Goal: Task Accomplishment & Management: Complete application form

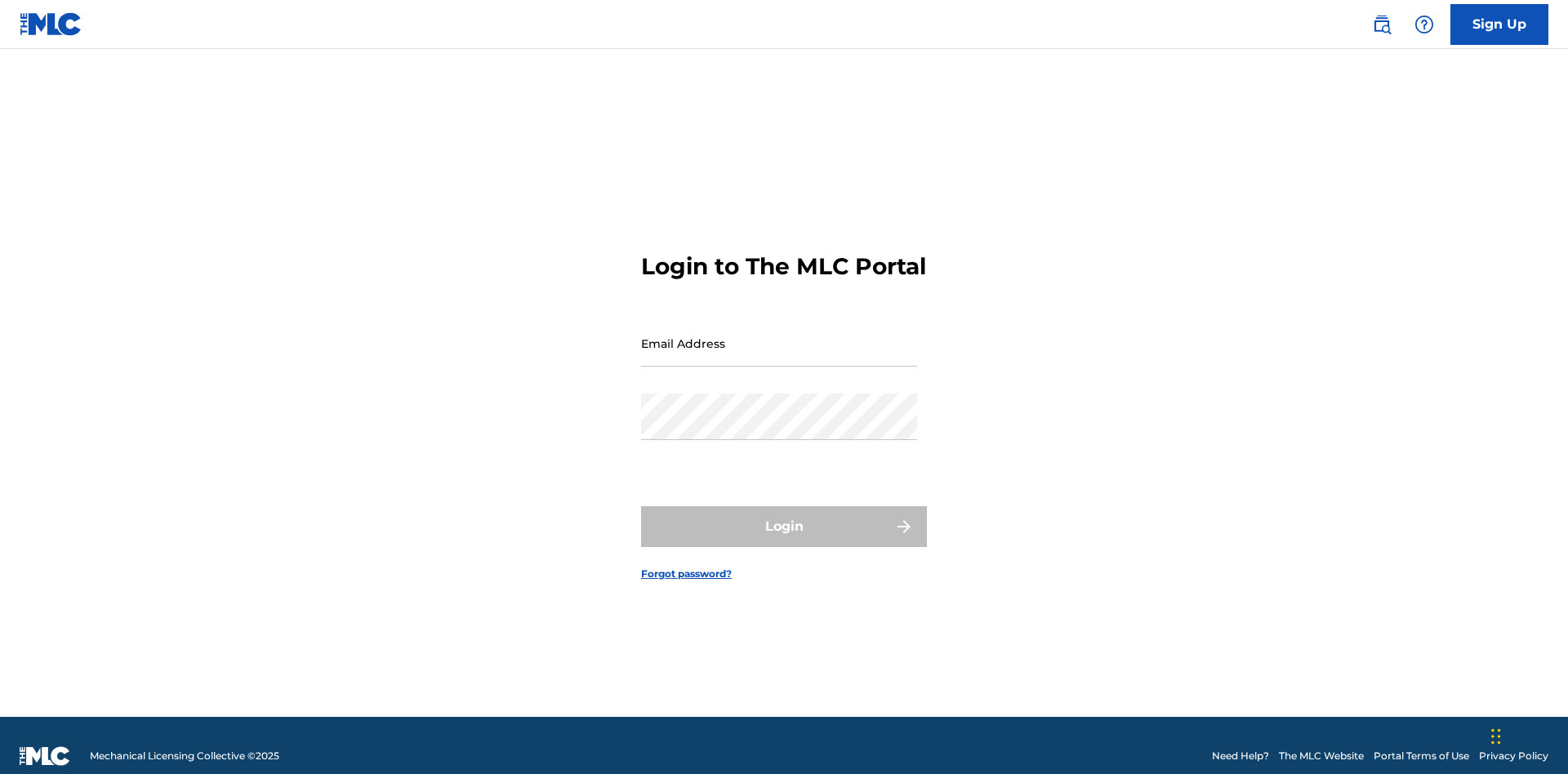
scroll to position [22, 0]
click at [779, 335] on input "Email Address" at bounding box center [779, 344] width 276 height 47
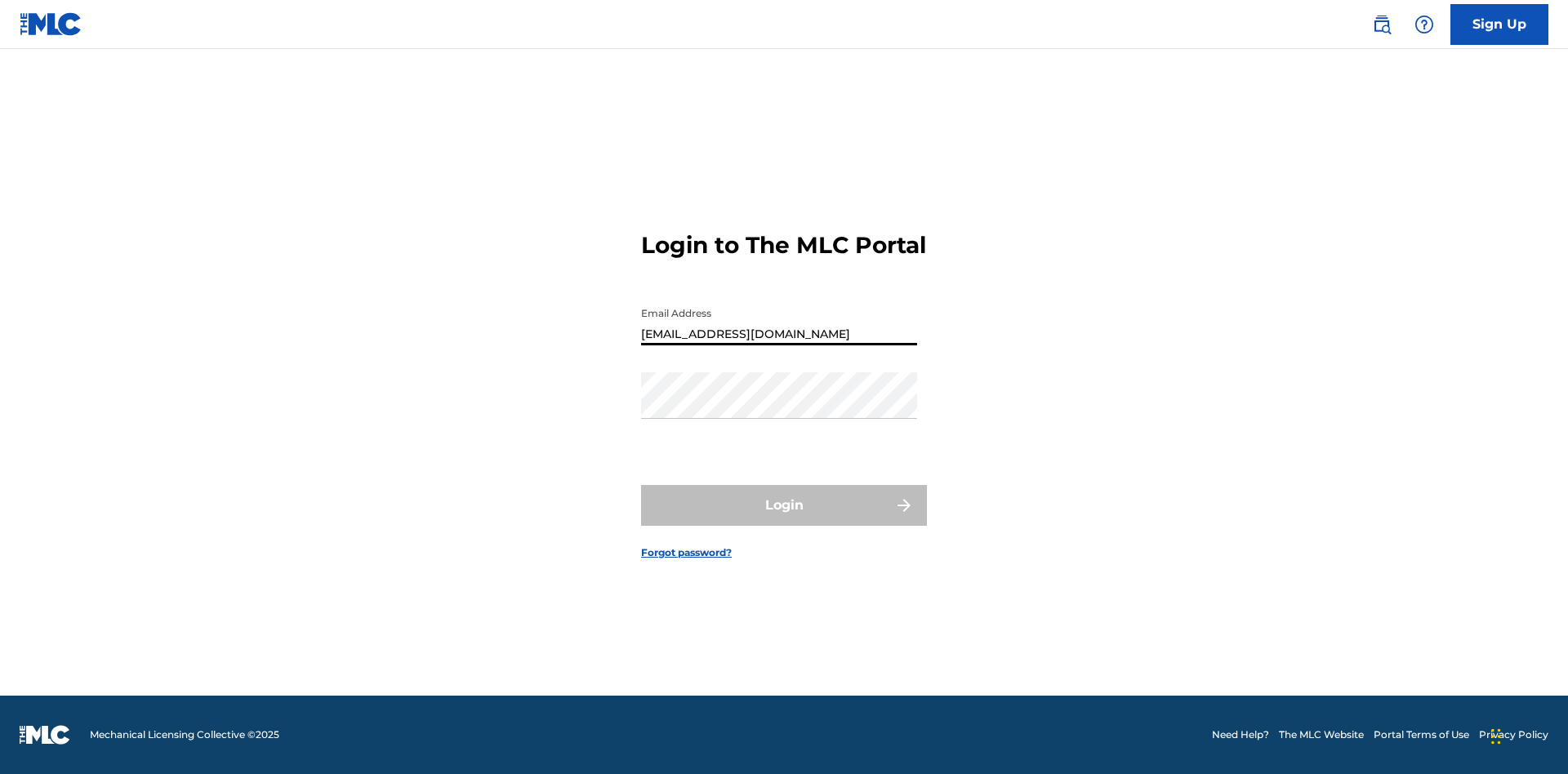
type input "[EMAIL_ADDRESS][DOMAIN_NAME]"
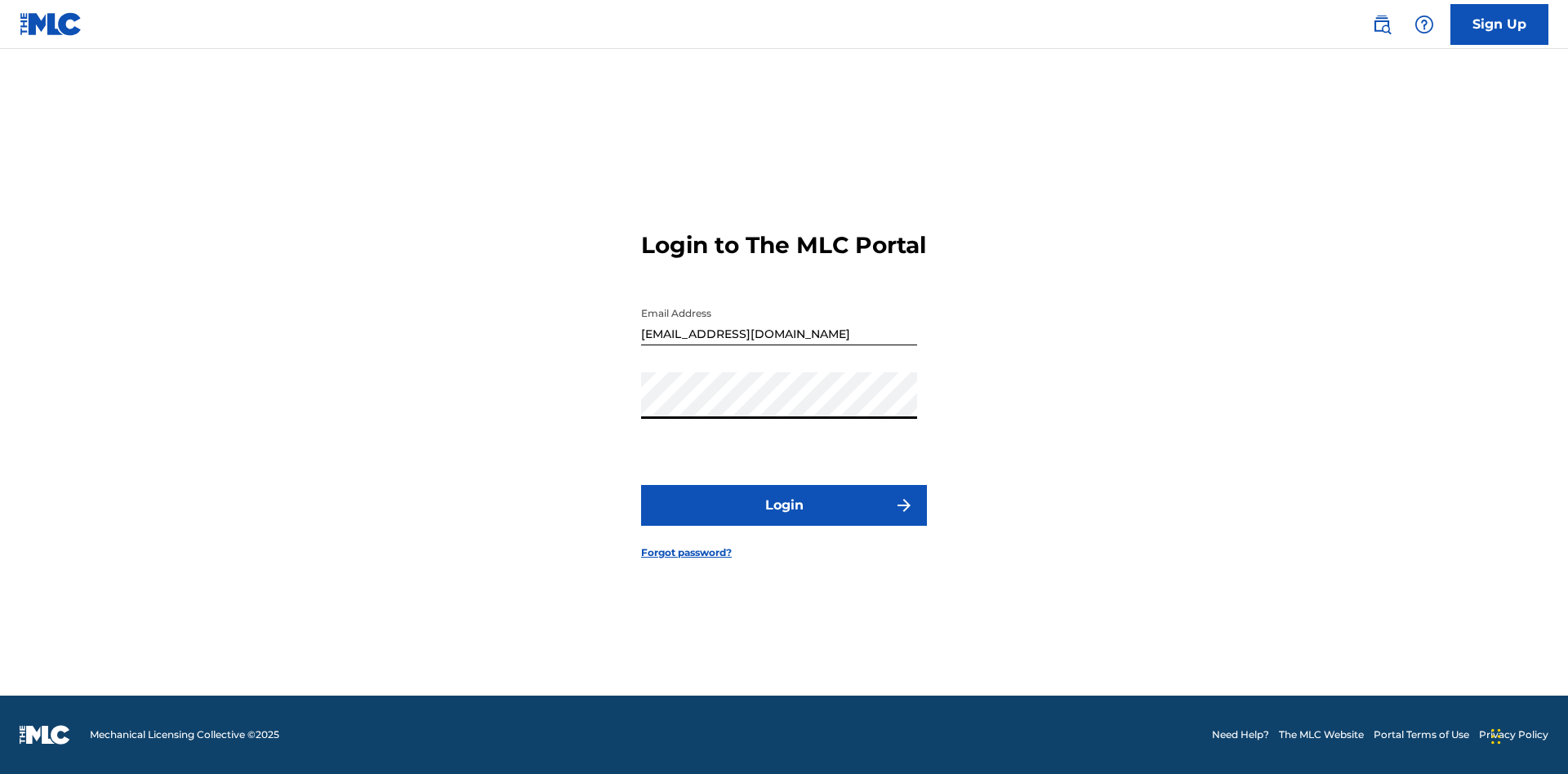
click at [784, 519] on button "Login" at bounding box center [784, 506] width 286 height 41
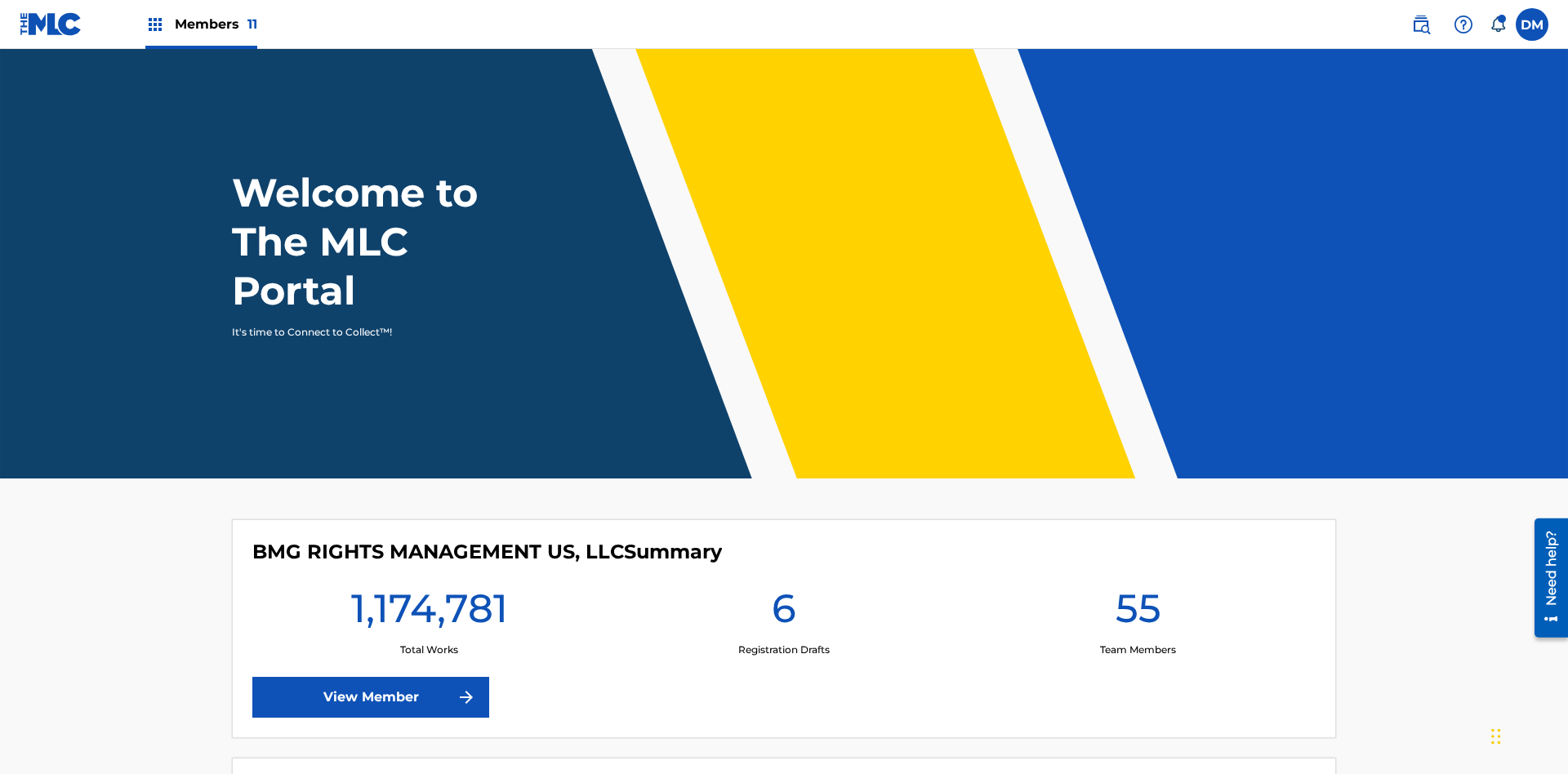
scroll to position [70, 0]
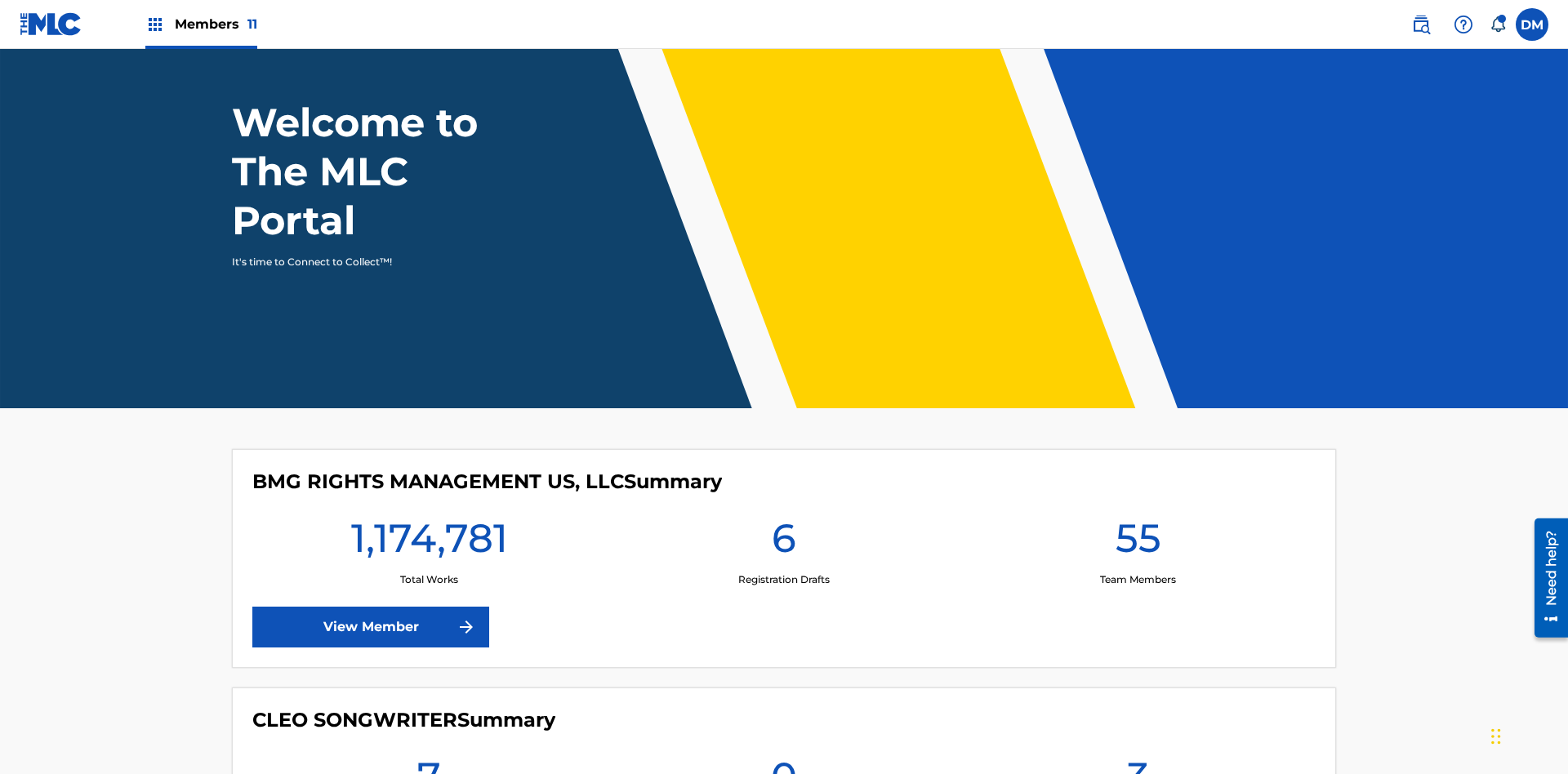
click at [201, 23] on span "Members 11" at bounding box center [216, 24] width 82 height 19
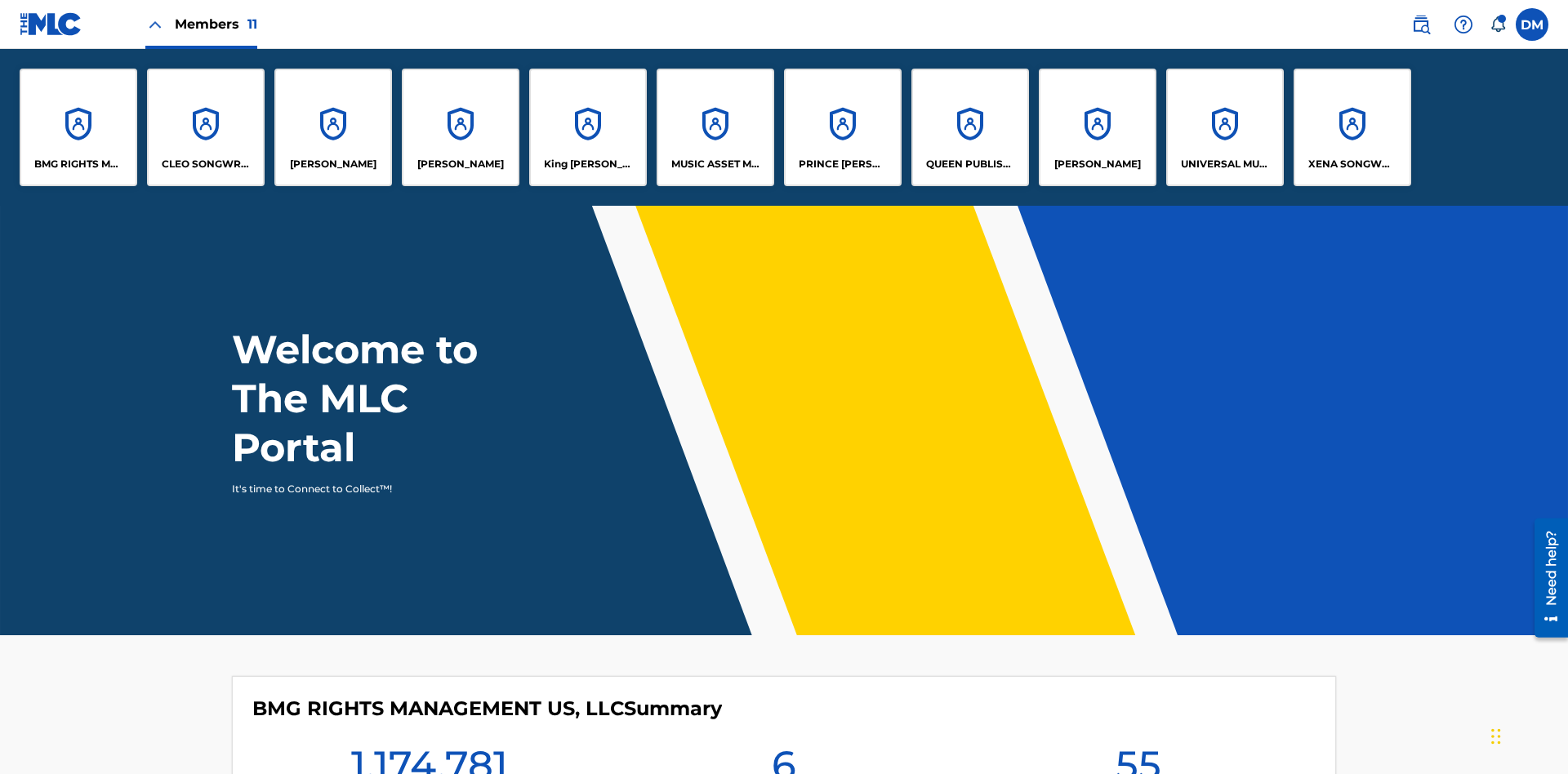
click at [969, 164] on p "QUEEN PUBLISHA" at bounding box center [970, 164] width 89 height 15
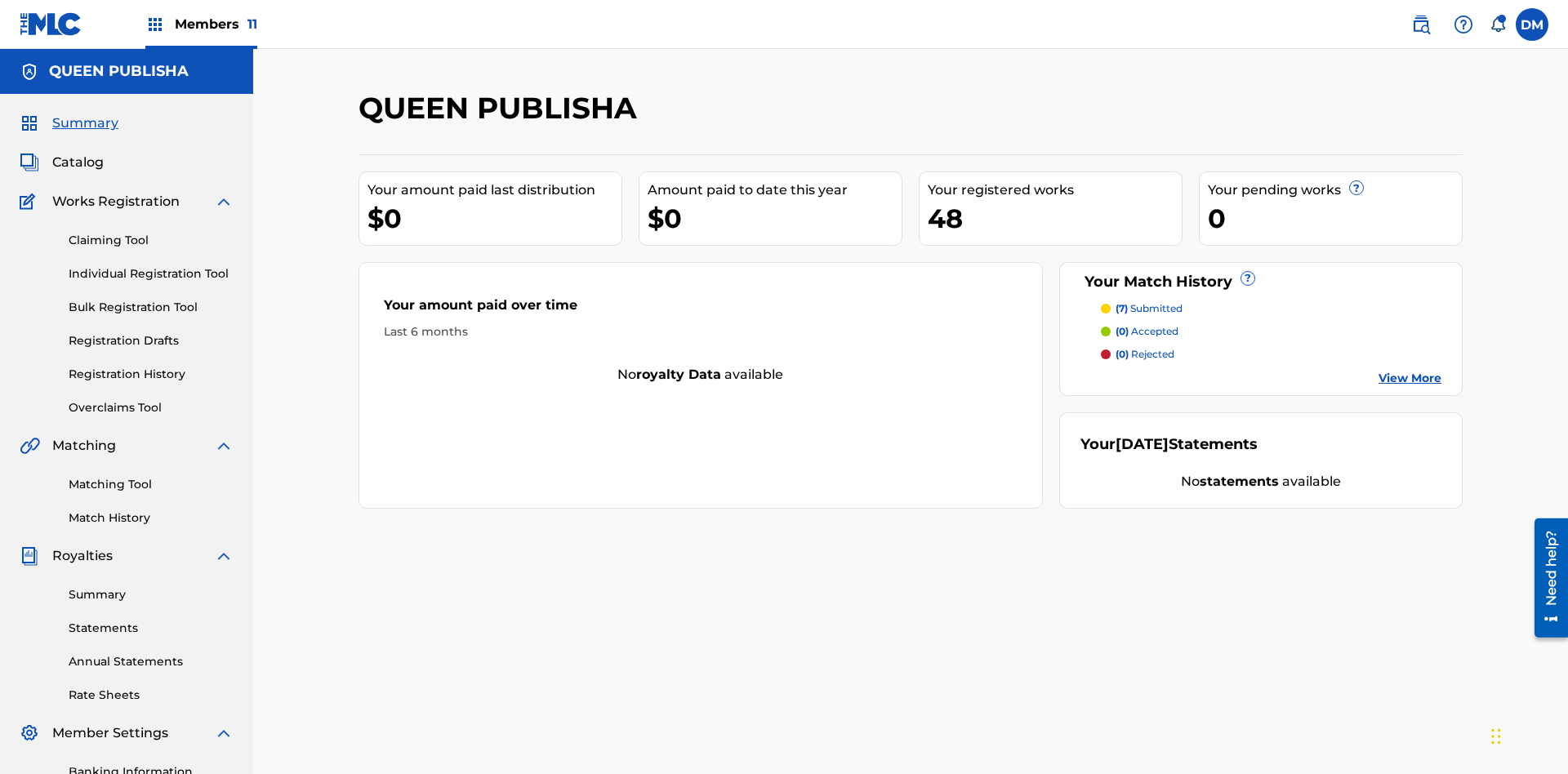
click at [151, 232] on link "Claiming Tool" at bounding box center [151, 241] width 165 height 17
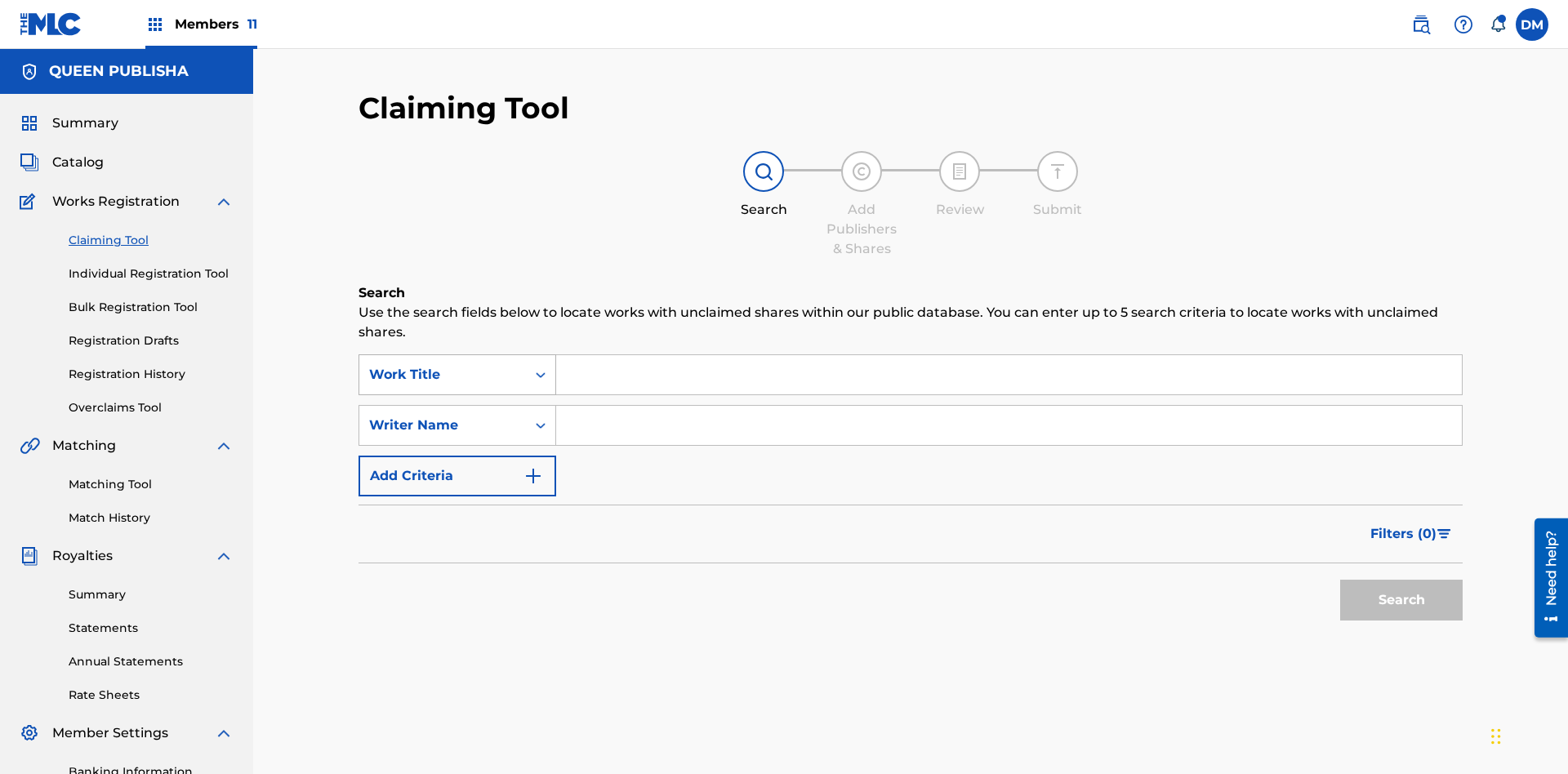
click at [442, 365] on div "Work Title" at bounding box center [442, 375] width 147 height 20
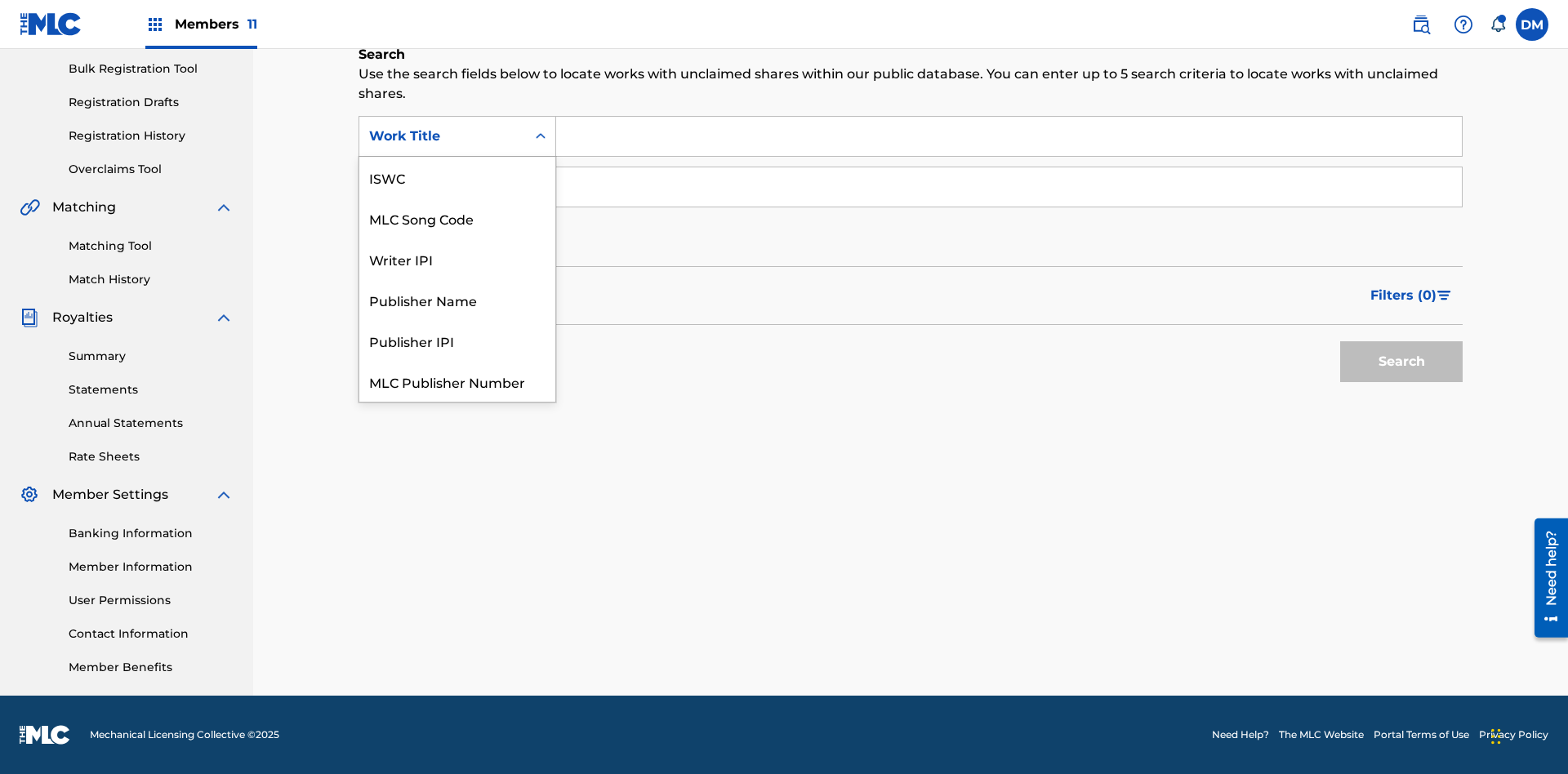
scroll to position [41, 0]
click at [457, 177] on div "MLC Song Code" at bounding box center [456, 177] width 196 height 41
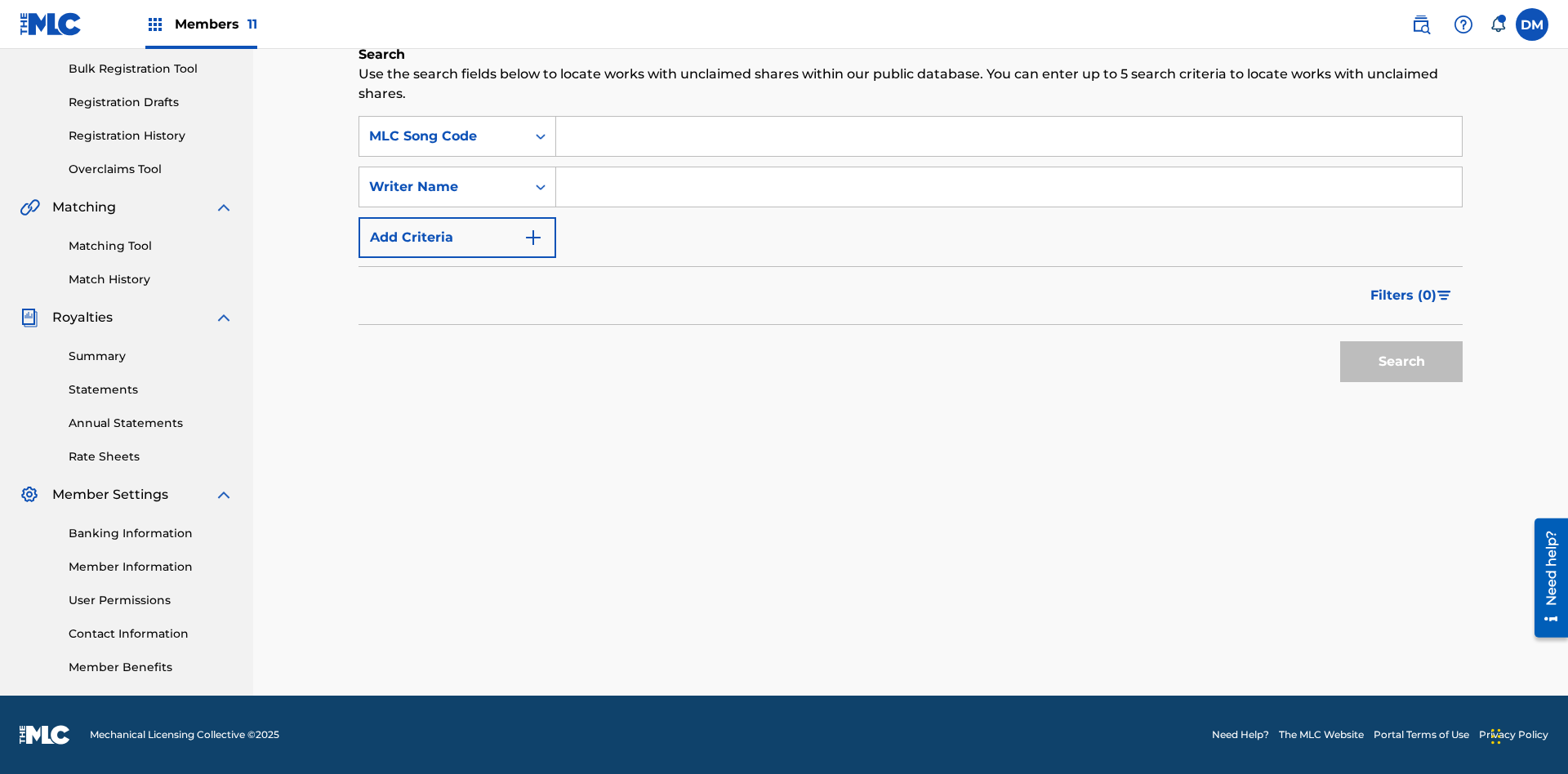
click at [1008, 137] on input "Search Form" at bounding box center [1008, 137] width 905 height 39
type input "OC72G2"
click at [1401, 362] on button "Search" at bounding box center [1401, 362] width 123 height 41
click at [1404, 295] on span "Filters ( 0 )" at bounding box center [1403, 295] width 67 height 20
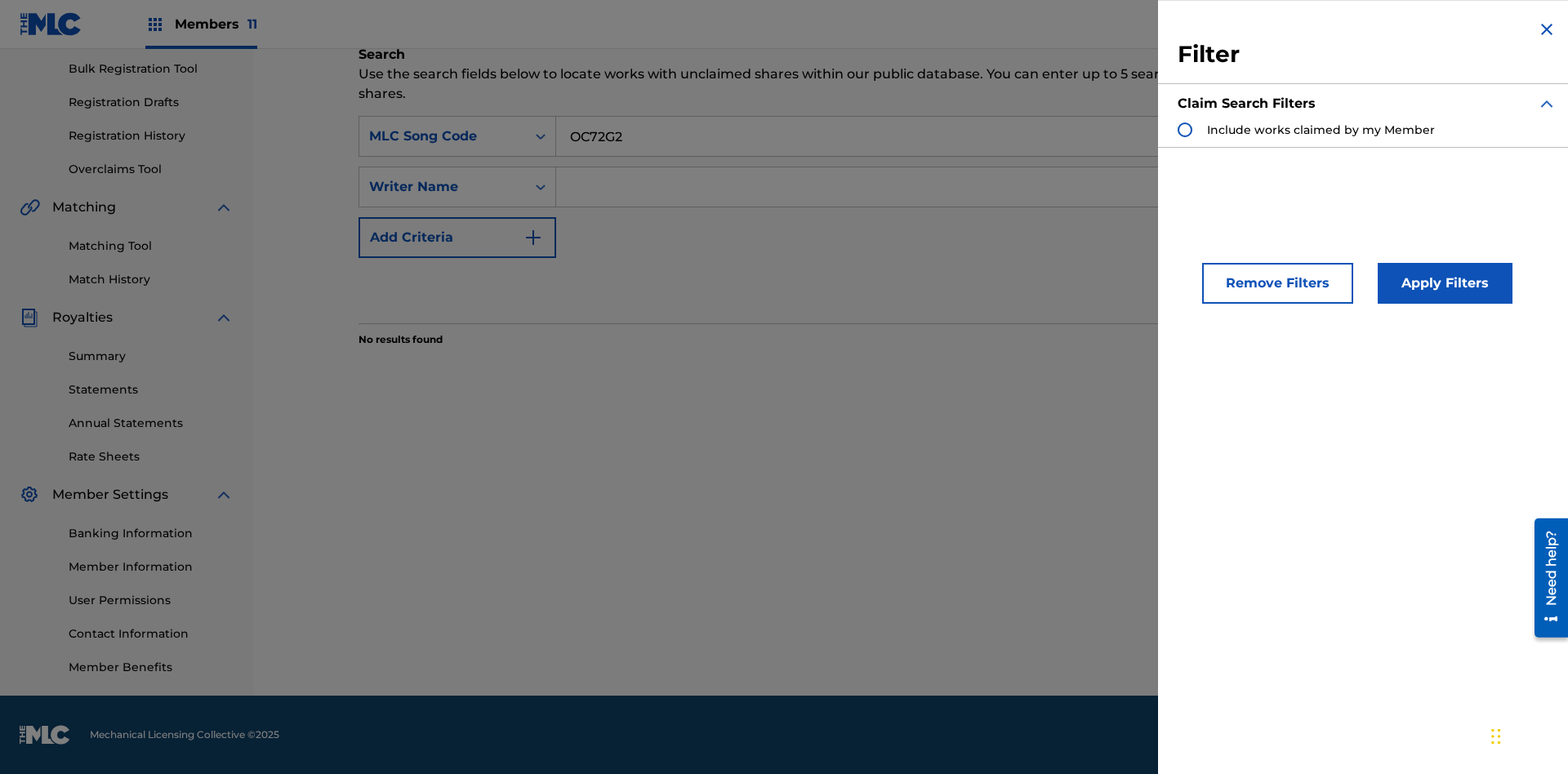
click at [1186, 130] on div "Search Form" at bounding box center [1186, 130] width 15 height 15
click at [1442, 283] on button "Apply Filters" at bounding box center [1445, 284] width 135 height 41
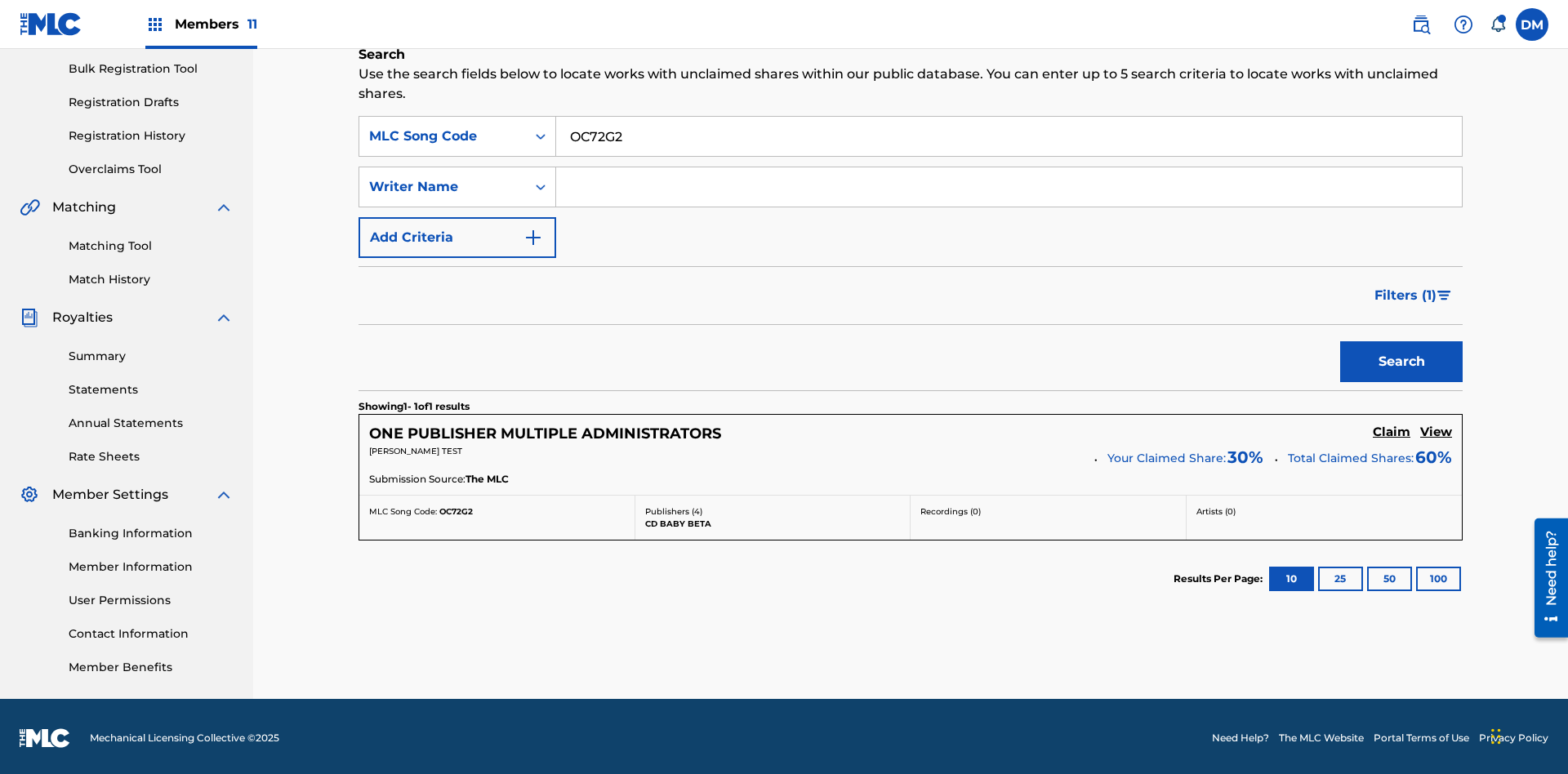
scroll to position [242, 0]
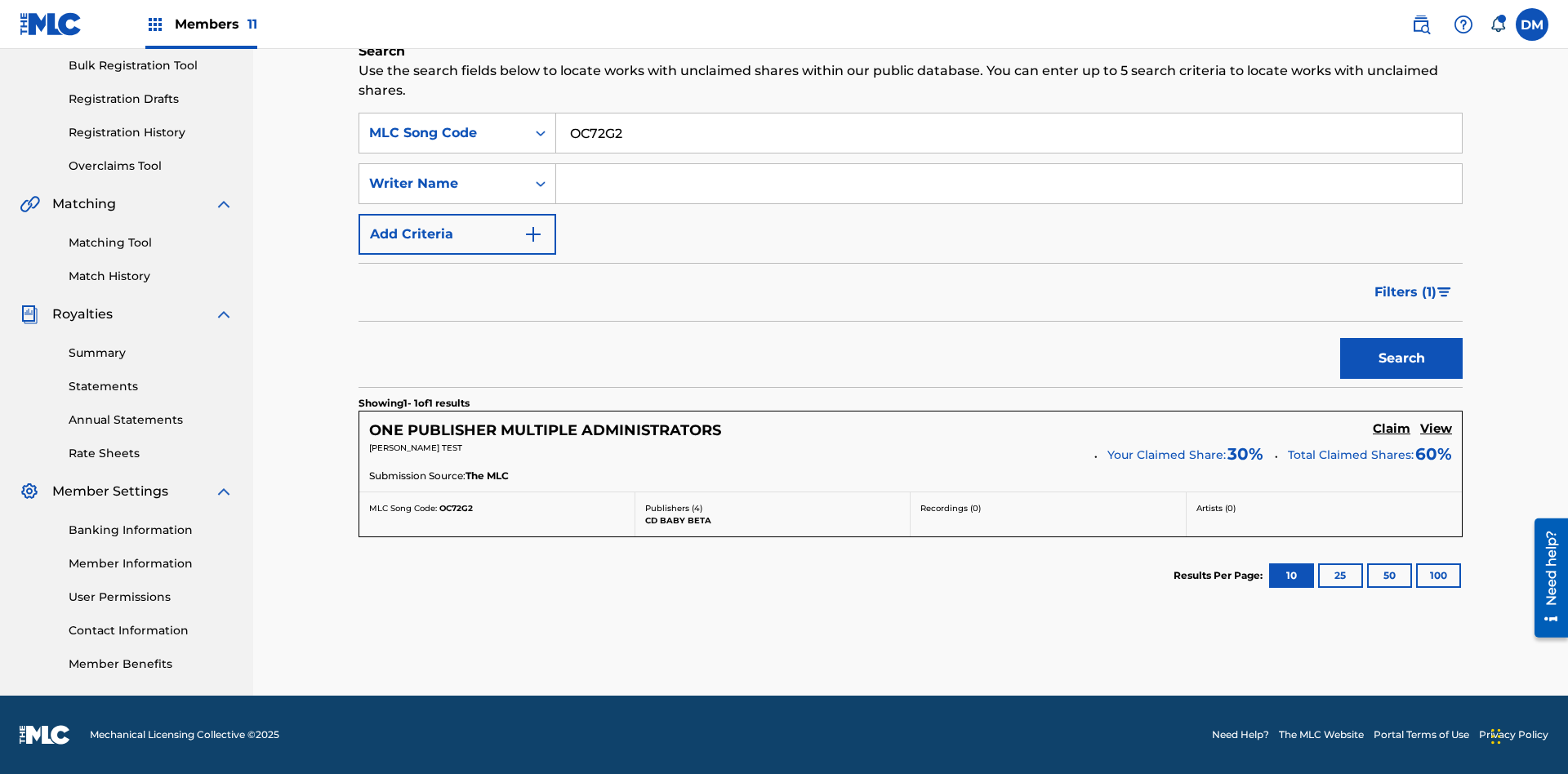
click at [1436, 429] on h5 "View" at bounding box center [1437, 429] width 32 height 16
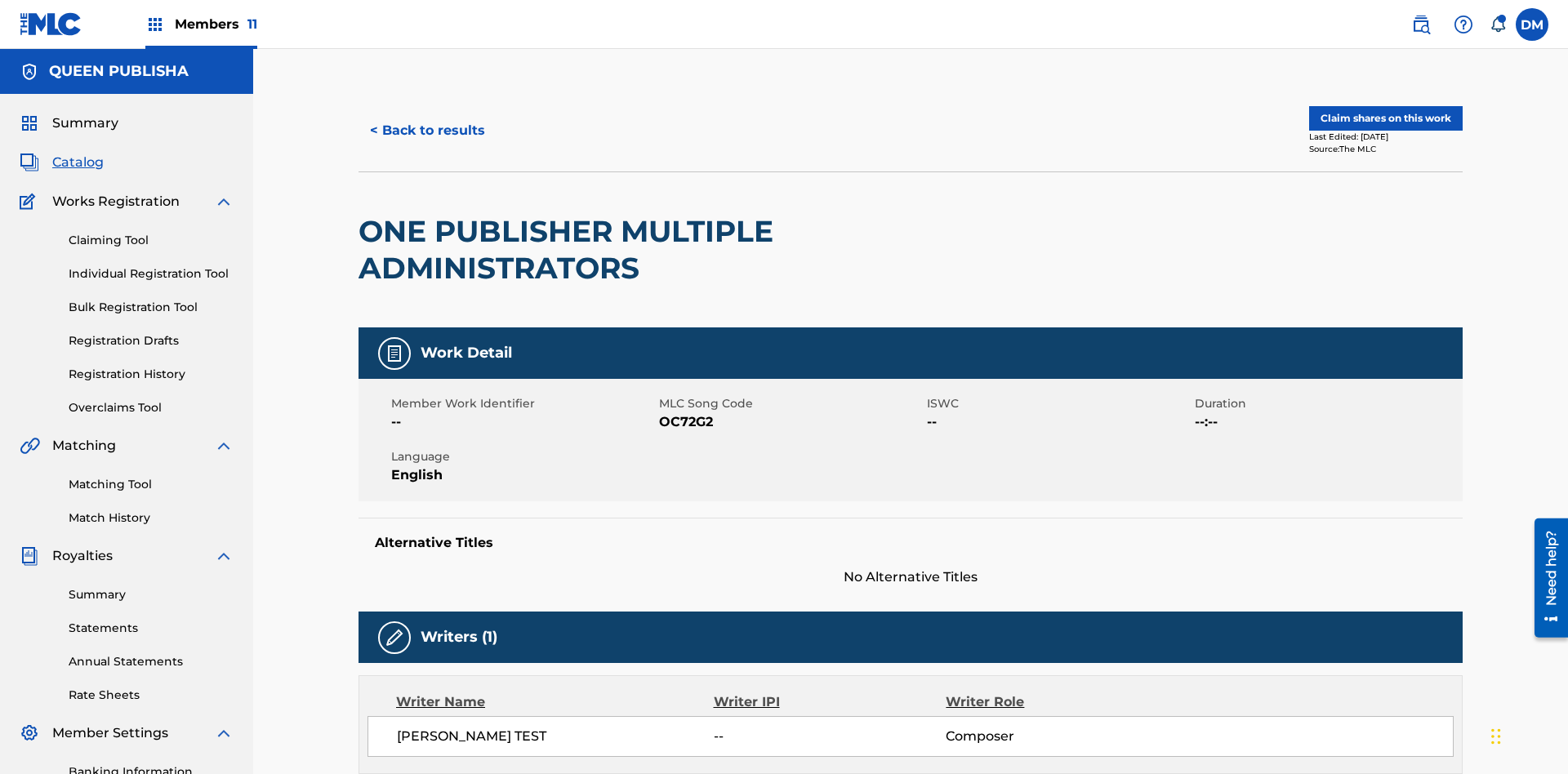
click at [1384, 111] on button "Claim shares on this work" at bounding box center [1386, 118] width 154 height 24
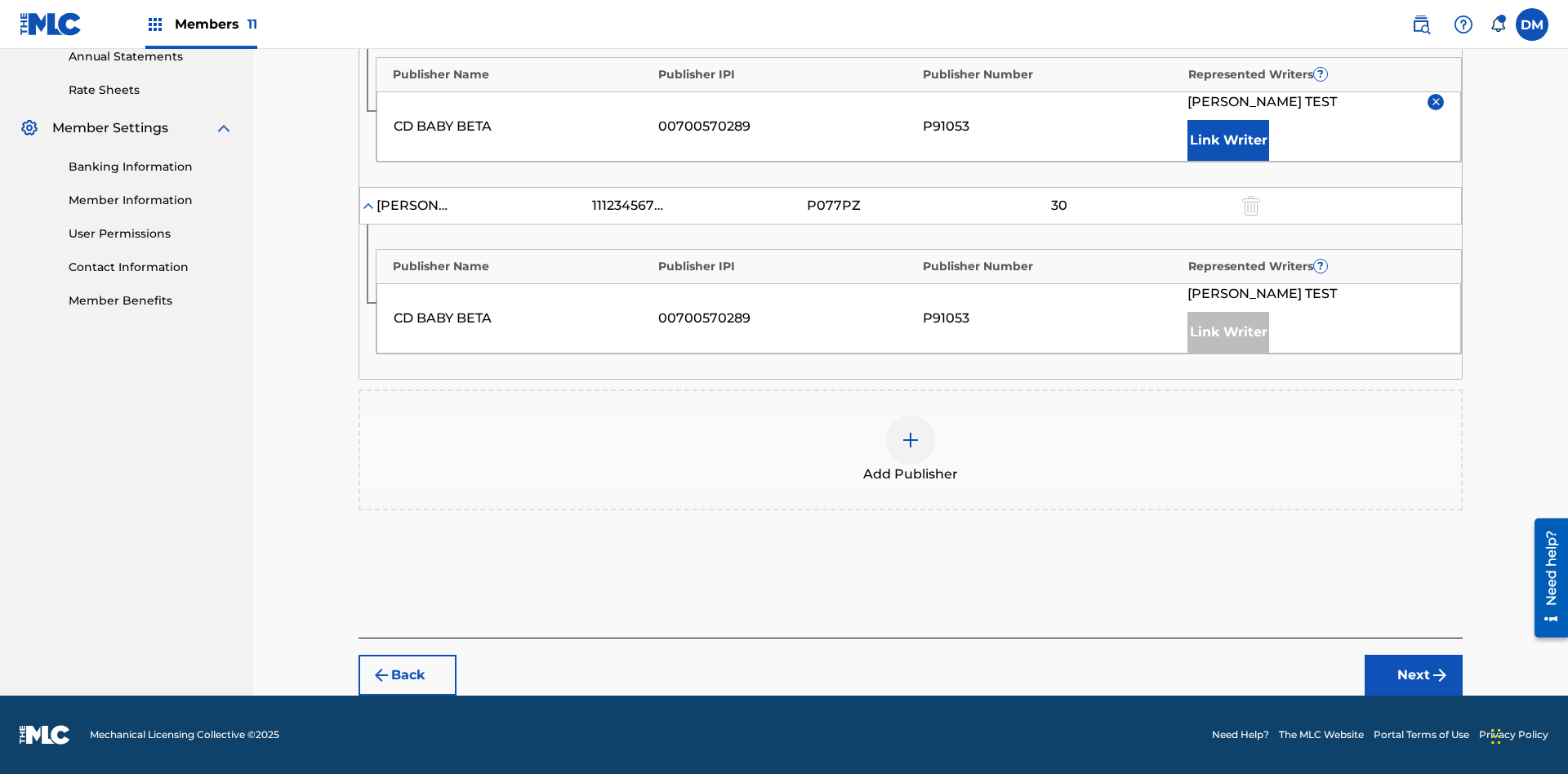
click at [1058, 23] on input "30" at bounding box center [1059, 12] width 73 height 22
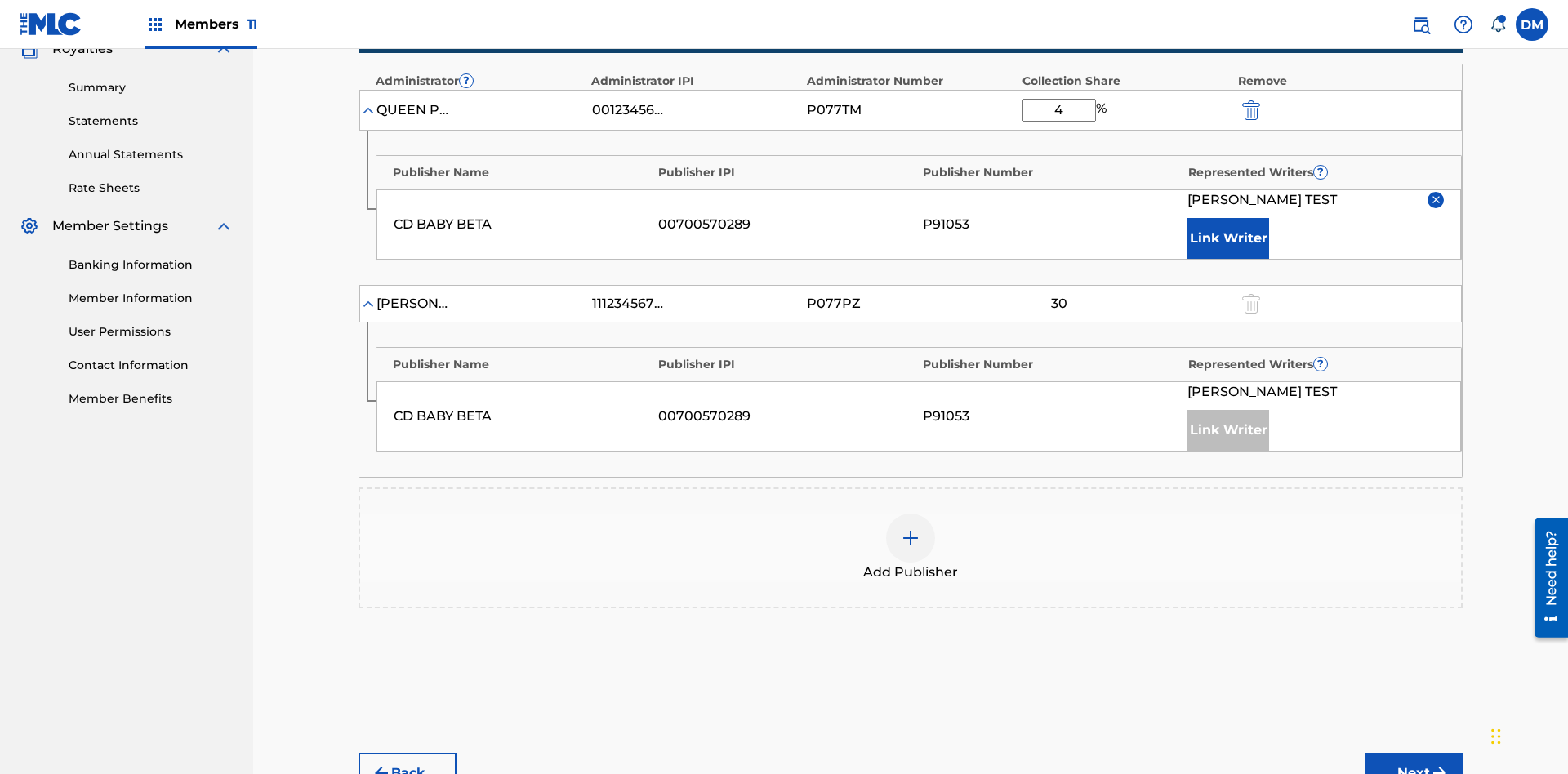
type input "46"
click at [1414, 753] on button "Next" at bounding box center [1413, 774] width 98 height 41
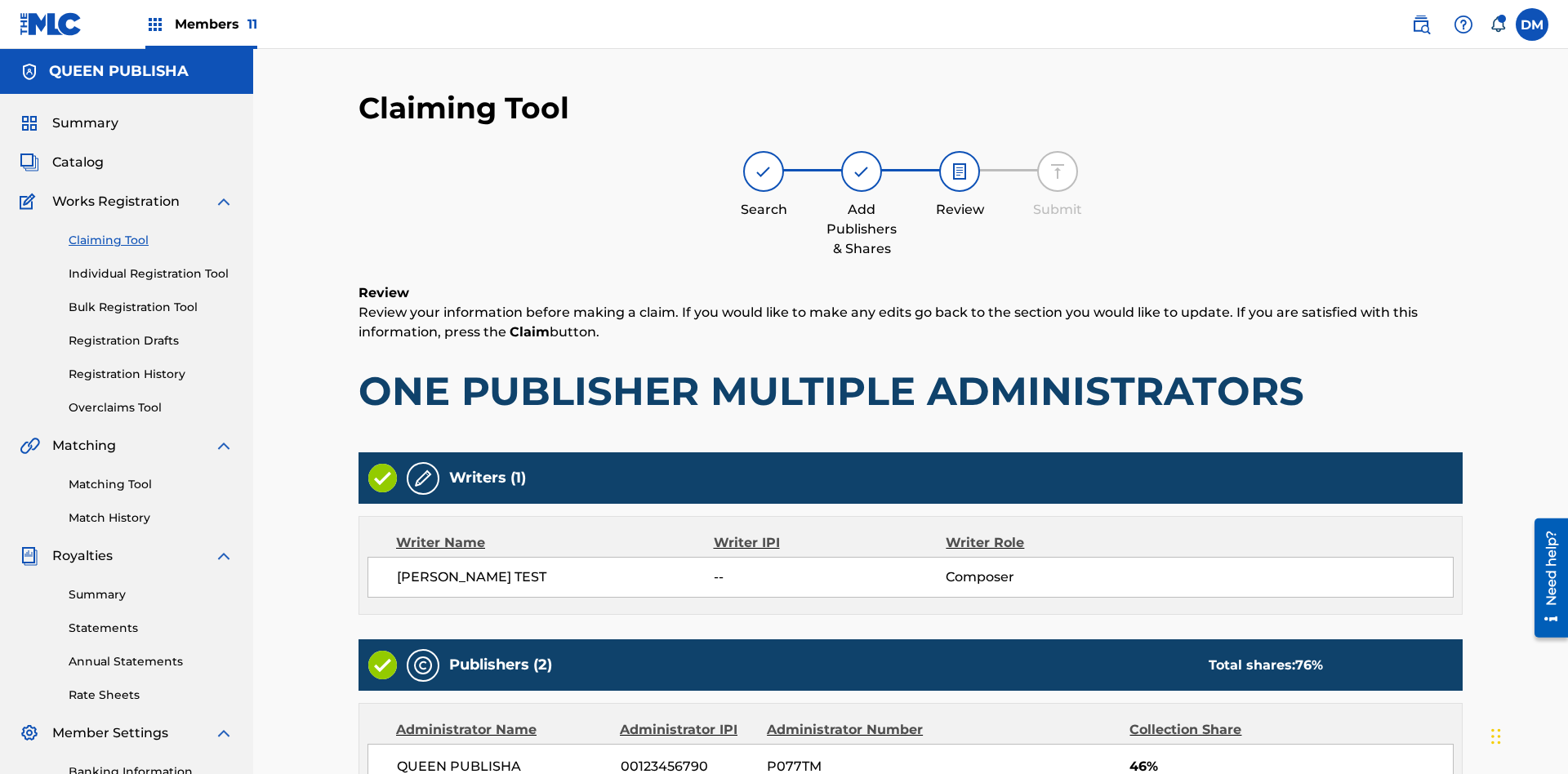
scroll to position [456, 0]
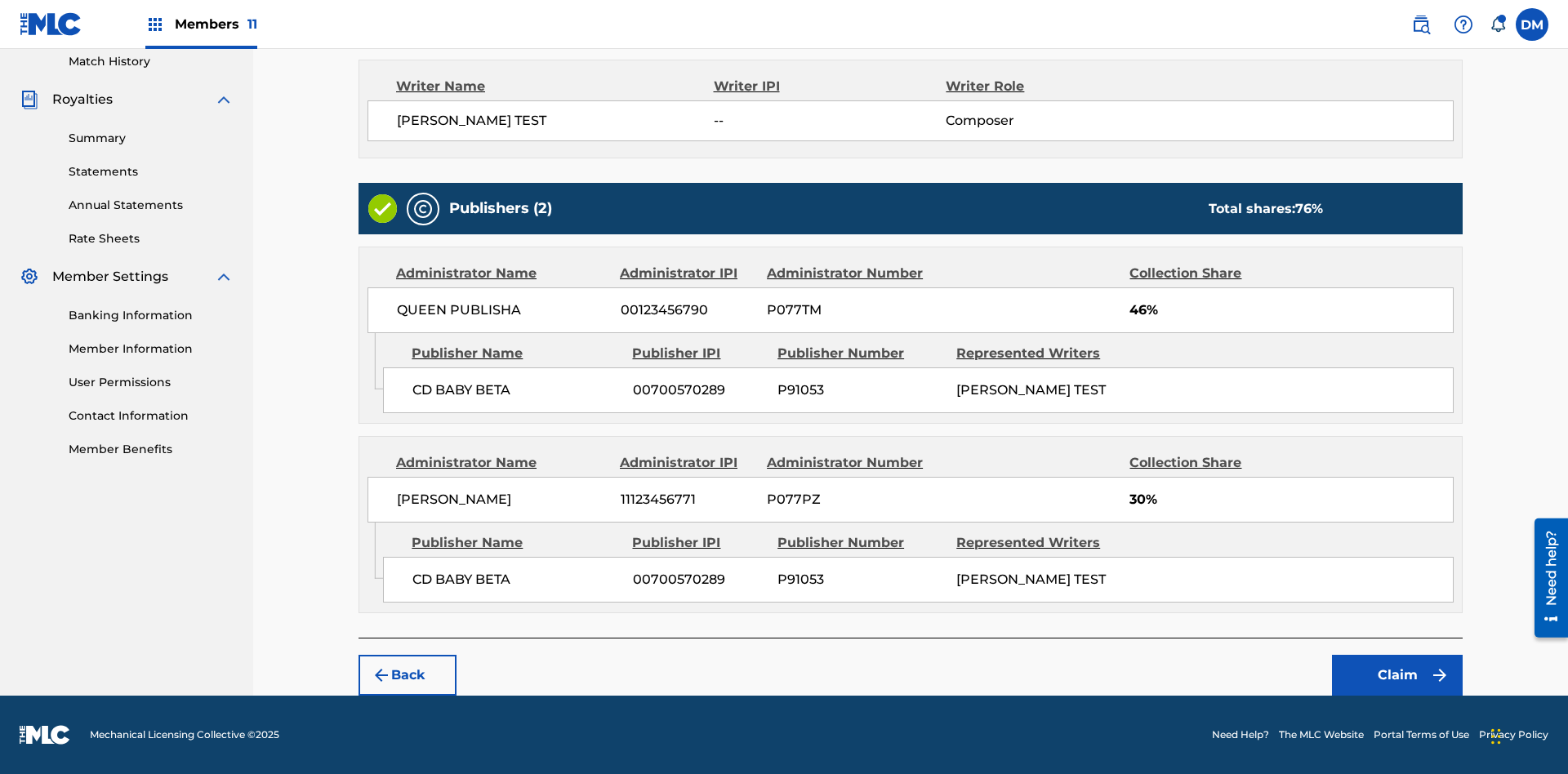
click at [1397, 676] on button "Claim" at bounding box center [1396, 676] width 130 height 41
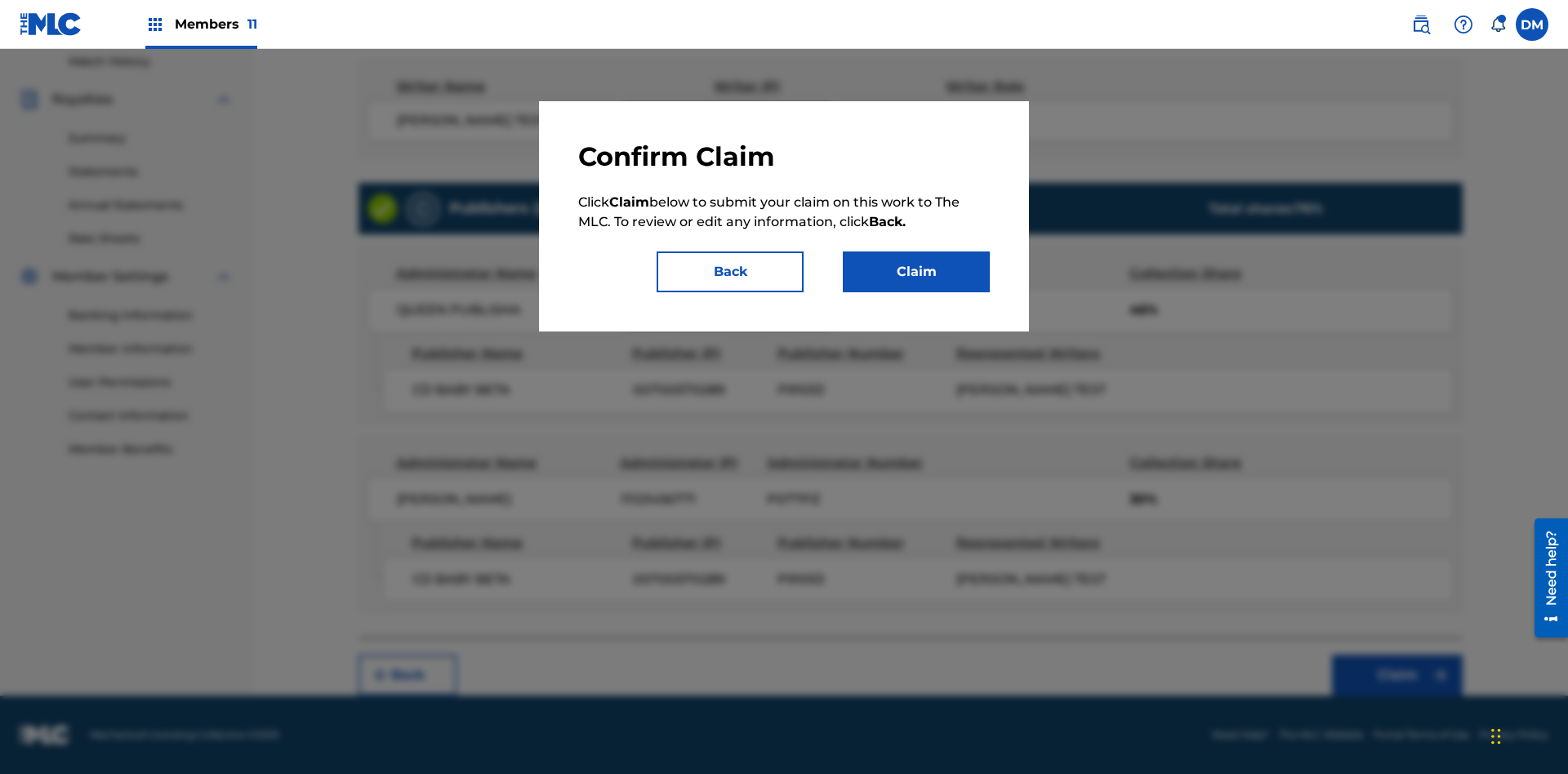
click at [917, 272] on button "Claim" at bounding box center [916, 272] width 147 height 41
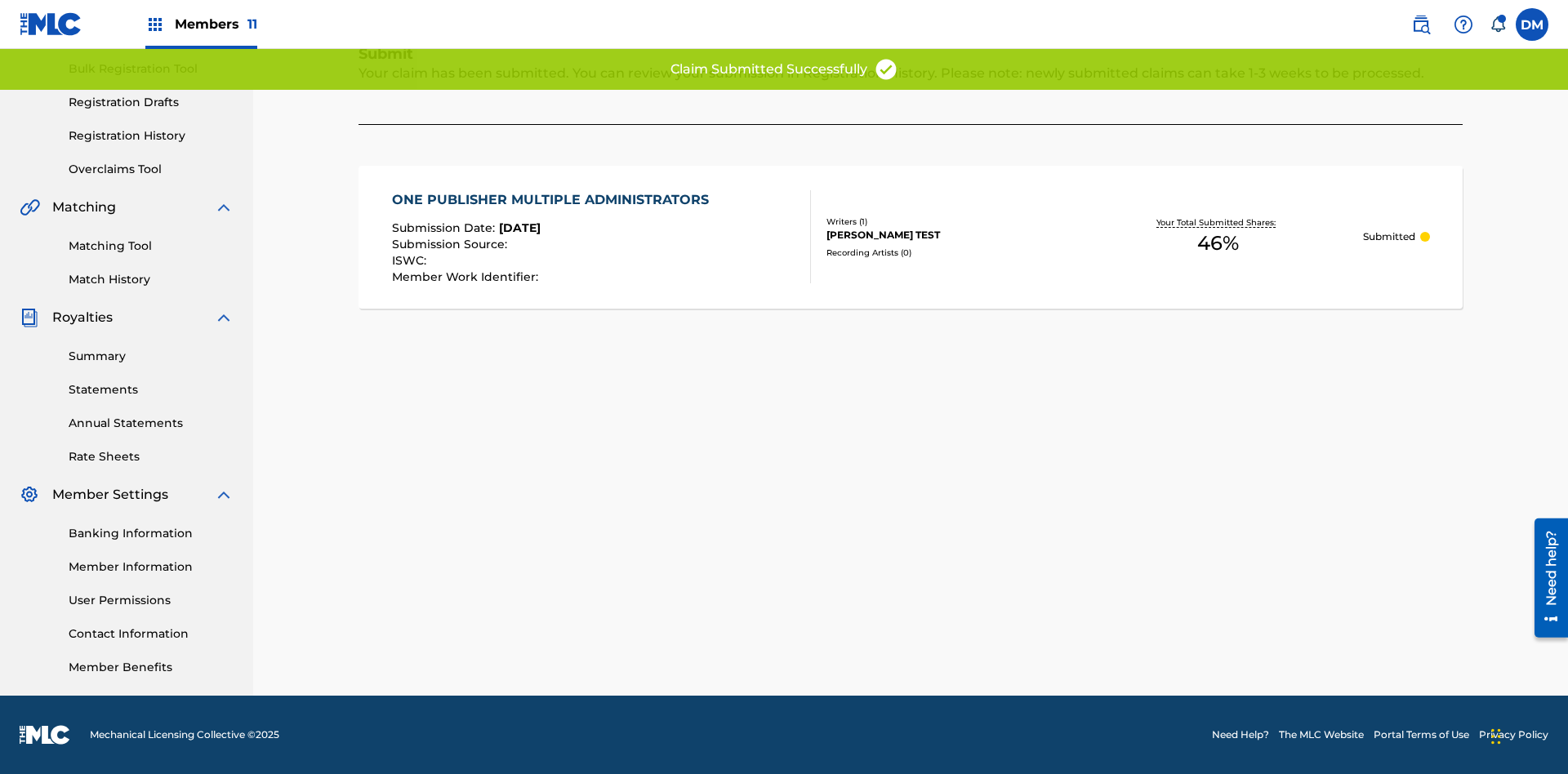
scroll to position [238, 0]
click at [151, 136] on link "Registration History" at bounding box center [151, 136] width 165 height 17
